Goal: Task Accomplishment & Management: Manage account settings

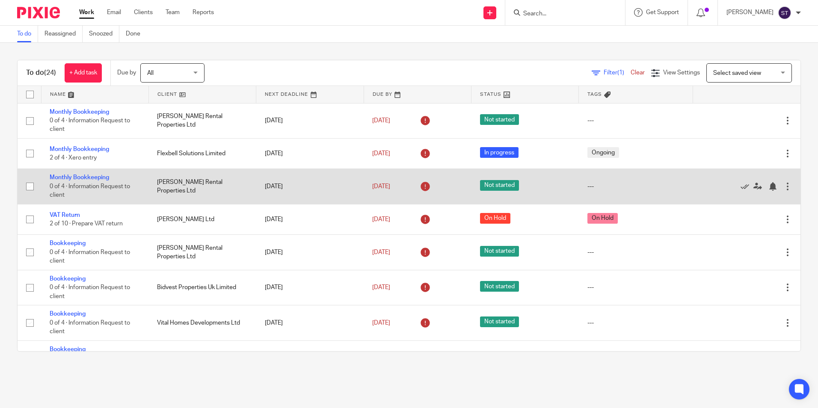
scroll to position [245, 0]
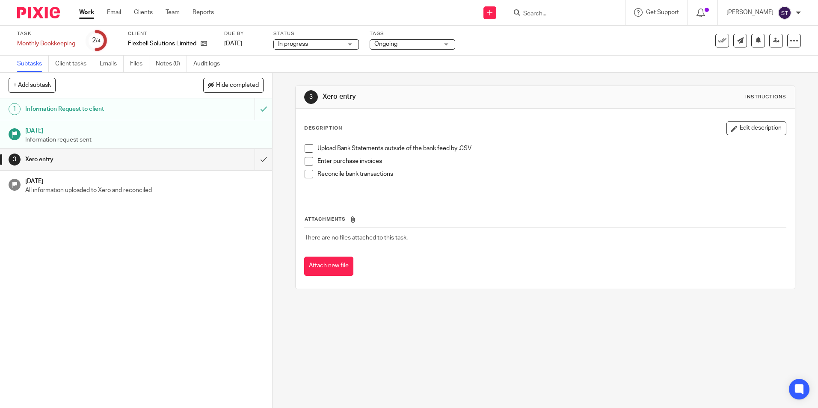
click at [89, 109] on h1 "Information Request to client" at bounding box center [98, 109] width 147 height 13
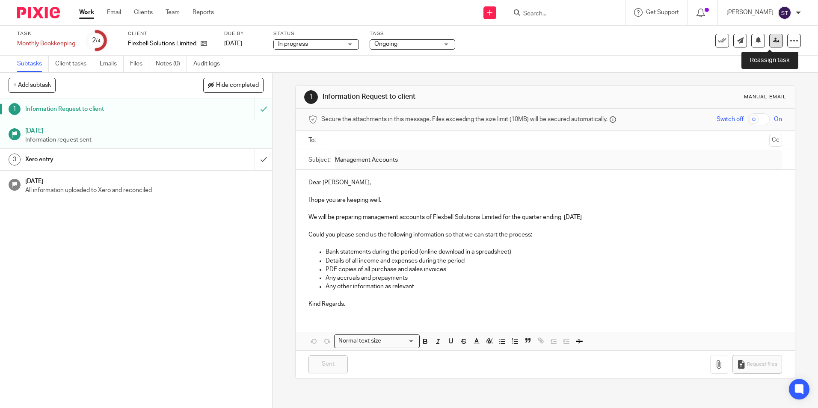
click at [773, 37] on icon at bounding box center [776, 40] width 6 height 6
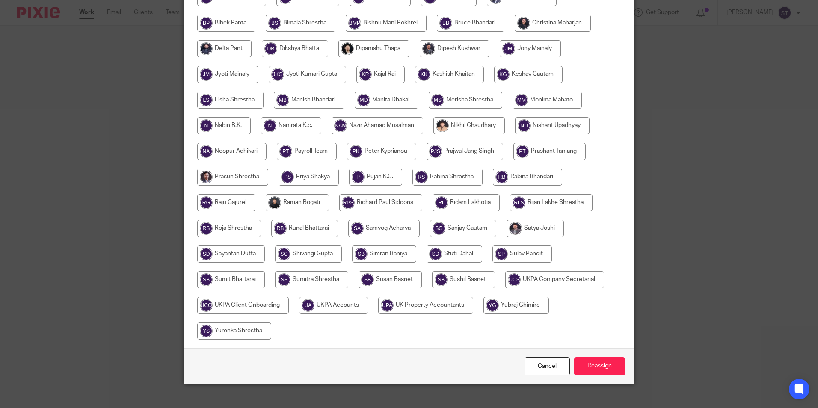
scroll to position [228, 0]
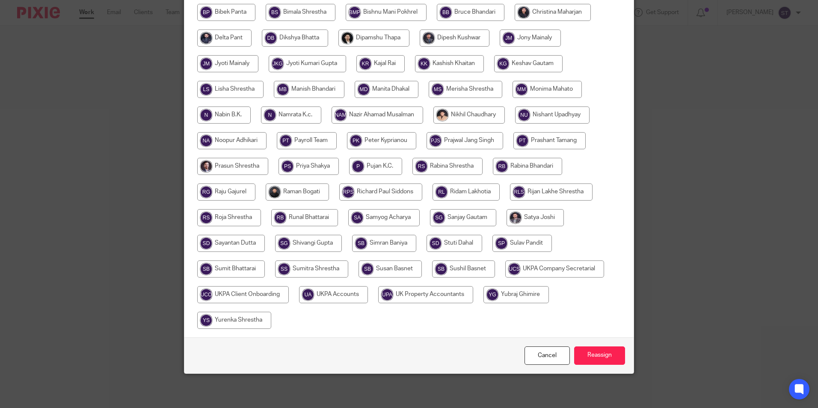
click at [462, 111] on input "radio" at bounding box center [468, 115] width 71 height 17
radio input "true"
click at [590, 353] on input "Reassign" at bounding box center [599, 355] width 51 height 18
